Goal: Register for event/course

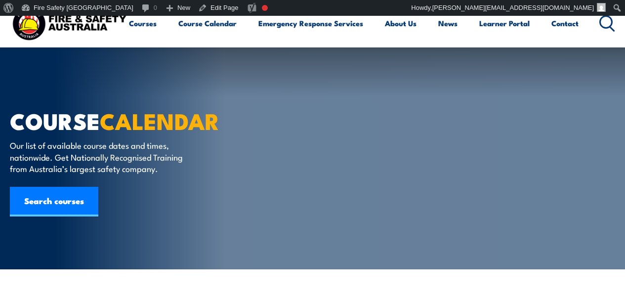
type input "1"
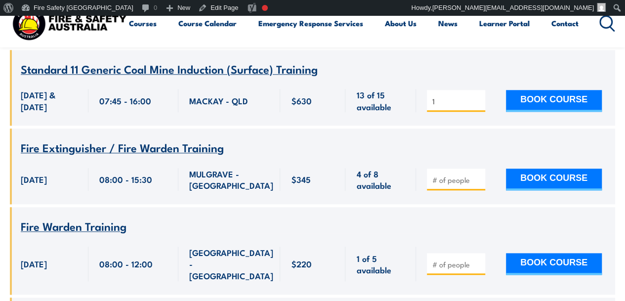
click at [533, 90] on button "BOOK COURSE" at bounding box center [554, 101] width 96 height 22
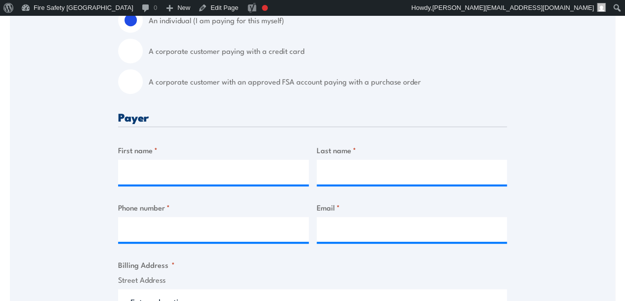
scroll to position [346, 0]
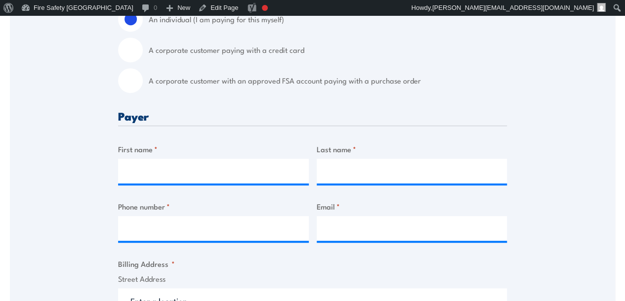
click at [133, 91] on input "A corporate customer with an approved FSA account paying with a purchase order" at bounding box center [130, 80] width 25 height 25
radio input "true"
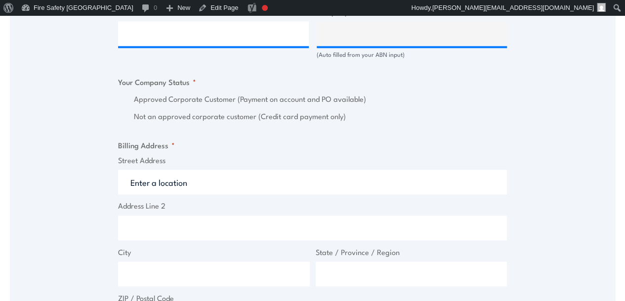
scroll to position [593, 0]
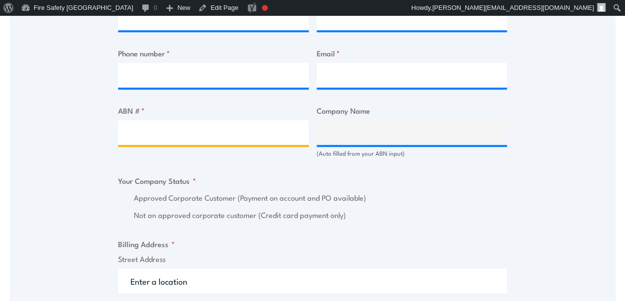
click at [160, 139] on input "ABN # *" at bounding box center [213, 132] width 191 height 25
type input "28008775442"
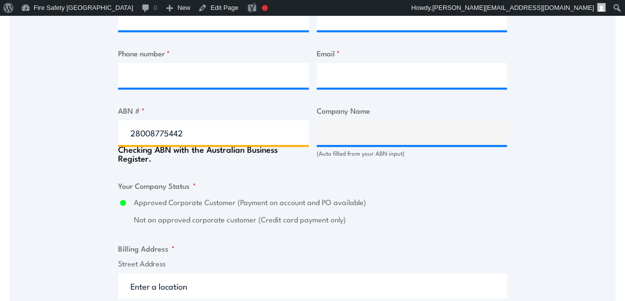
type input "INDUSTRIAL PROGRESS CORPORATION PTY. LTD."
radio input "true"
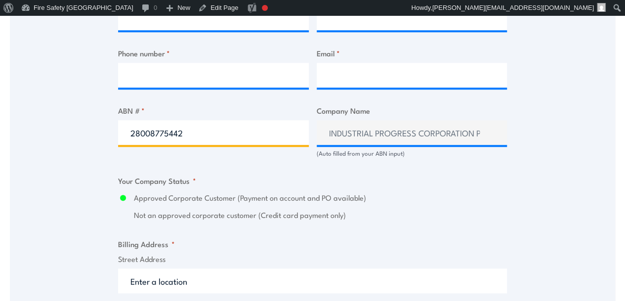
click at [204, 139] on input "28008775442" at bounding box center [213, 132] width 191 height 25
type input "25150926373"
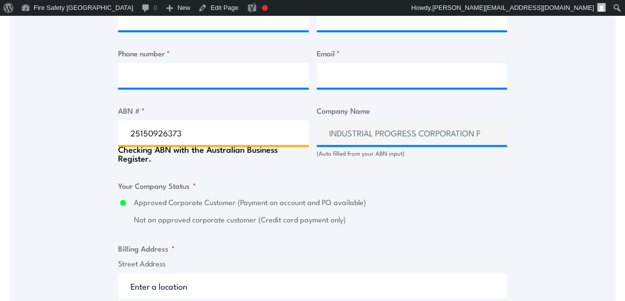
type input "Jennchem Australia Pty Ltd"
radio input "true"
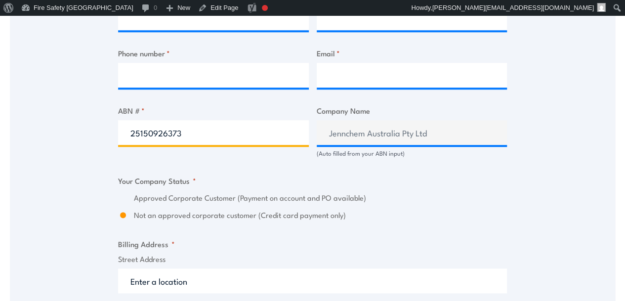
type input "25150926373"
click at [212, 140] on input "25150926373" at bounding box center [213, 132] width 191 height 25
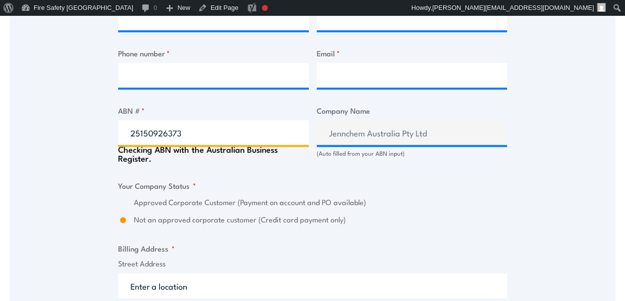
radio input "true"
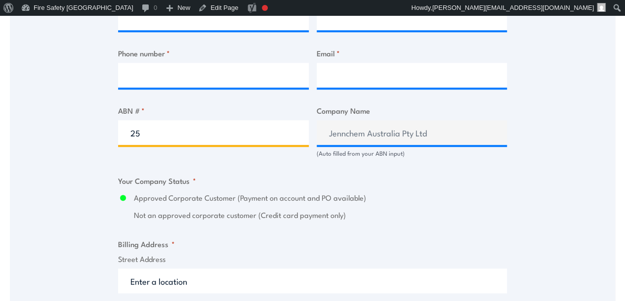
type input "2"
type input "79607859852"
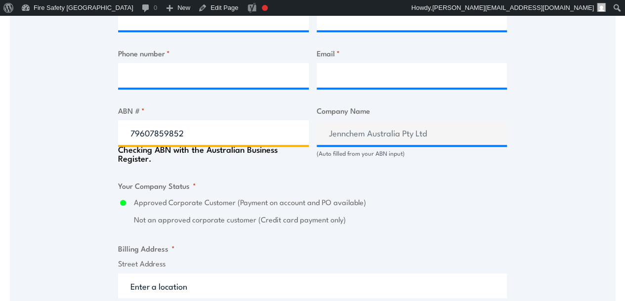
type input "RJE GLOBAL PTY LTD"
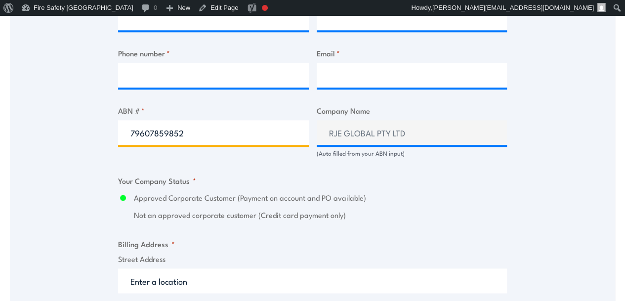
click at [243, 140] on input "79607859852" at bounding box center [213, 132] width 191 height 25
type input "3"
type input "34000563208"
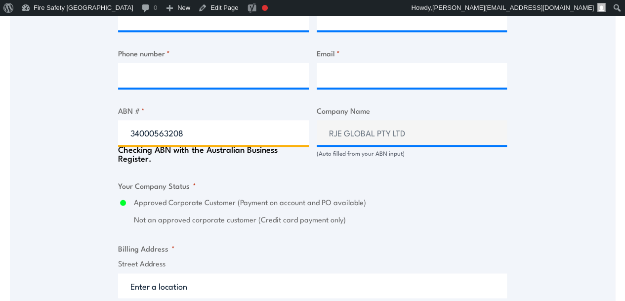
type input "INTERFLOW PTY LIMITED"
radio input "true"
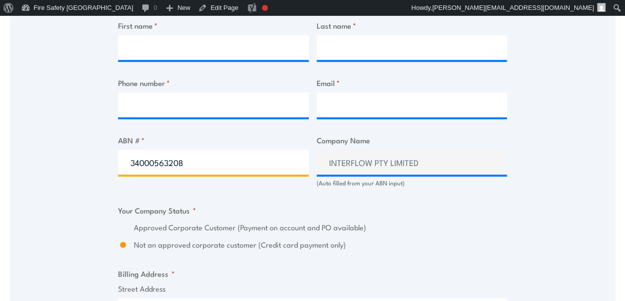
scroll to position [544, 0]
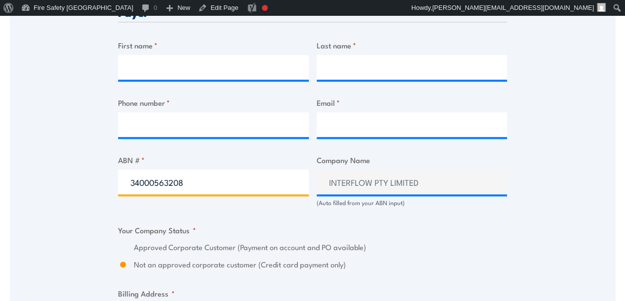
type input "34000563208"
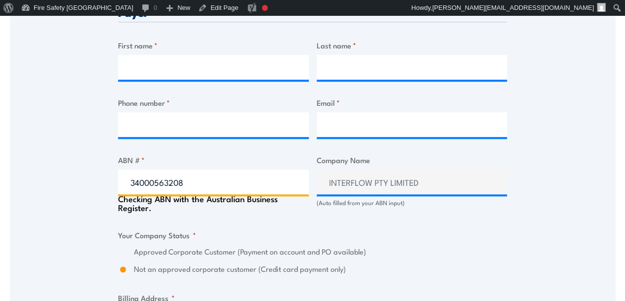
radio input "true"
